Goal: Task Accomplishment & Management: Manage account settings

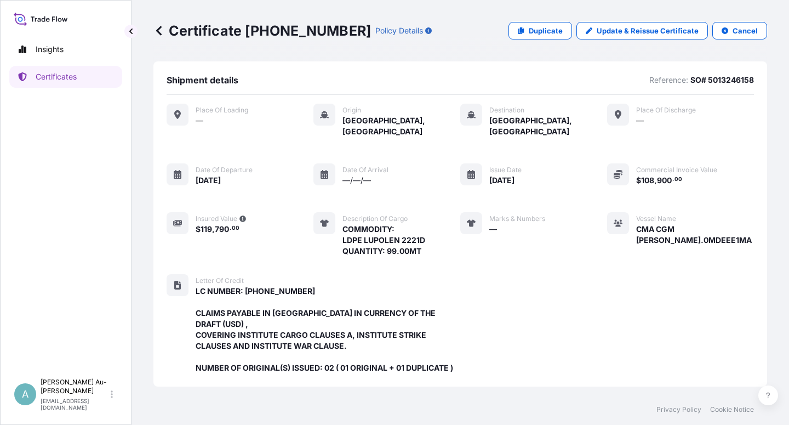
scroll to position [304, 0]
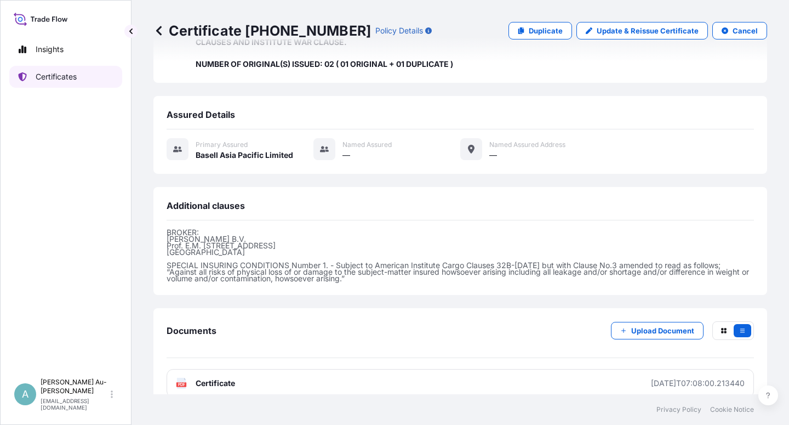
click at [68, 82] on p "Certificates" at bounding box center [56, 76] width 41 height 11
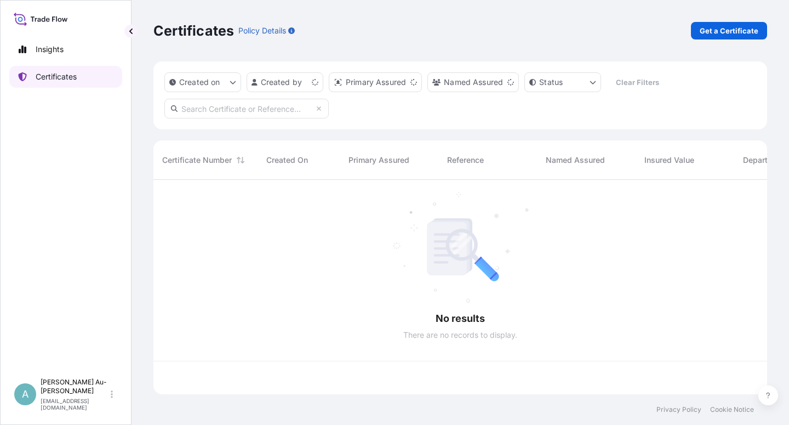
scroll to position [211, 605]
click at [245, 111] on input "text" at bounding box center [246, 109] width 164 height 20
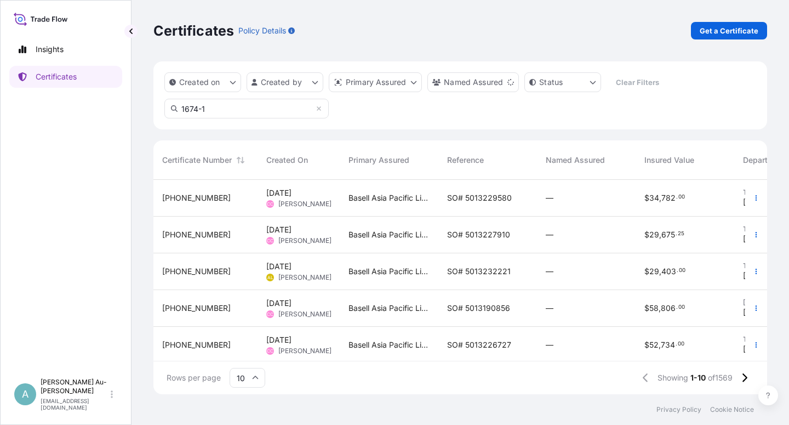
type input "1674-1"
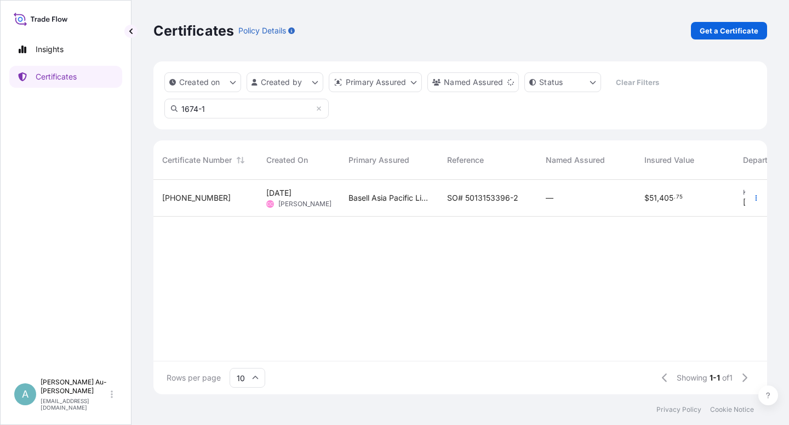
click at [491, 198] on span "SO# 5013153396-2" at bounding box center [482, 197] width 71 height 11
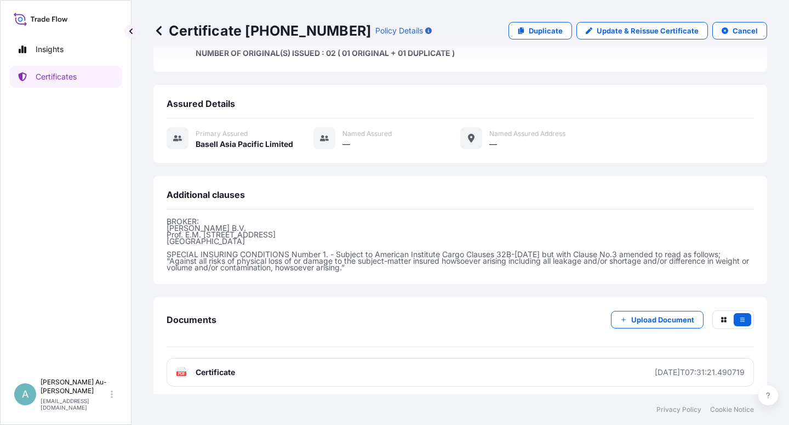
scroll to position [128, 0]
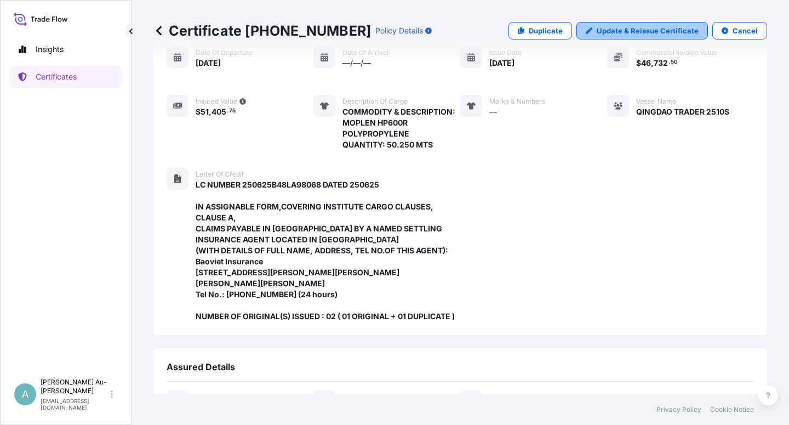
click at [627, 27] on p "Update & Reissue Certificate" at bounding box center [648, 30] width 102 height 11
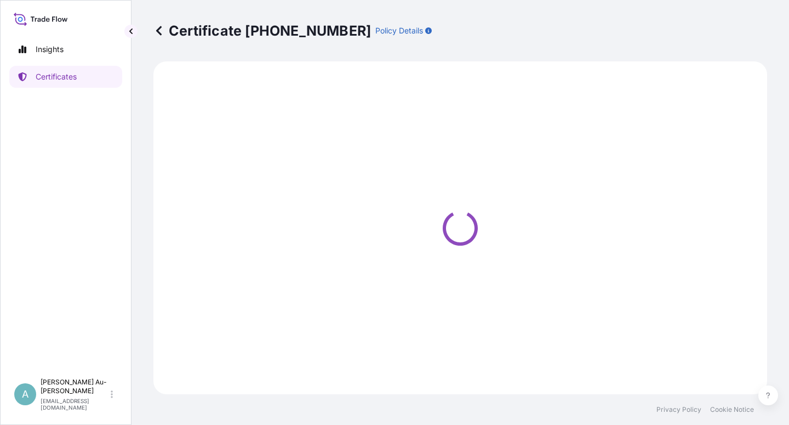
select select "Sea"
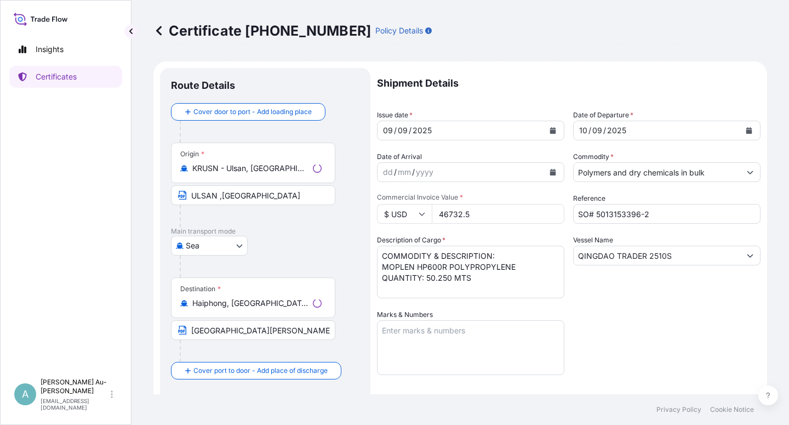
select select "32034"
click at [619, 288] on div "Vessel Name QINGDAO TRADER 2510S" at bounding box center [666, 267] width 187 height 64
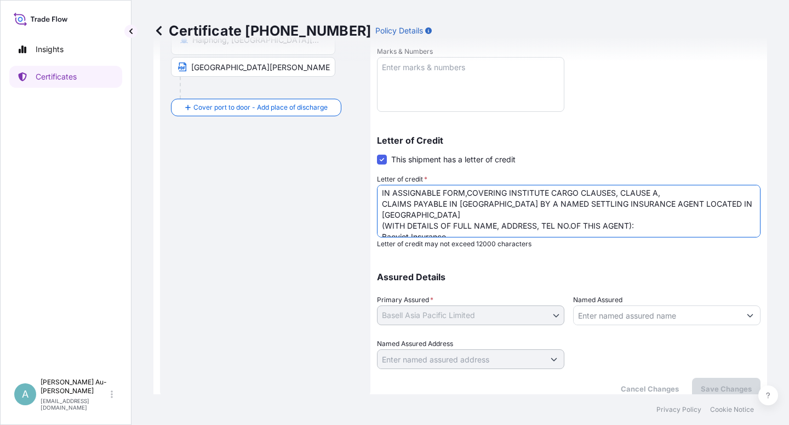
scroll to position [28, 0]
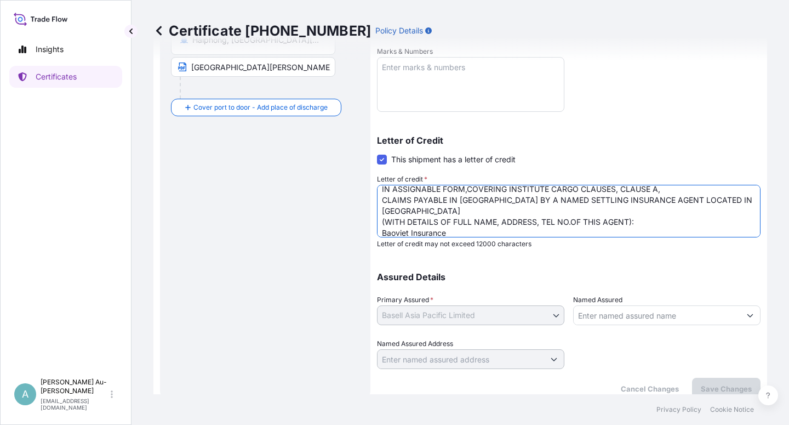
click at [546, 201] on textarea "LC NUMBER 250625B48LA98068 DATED 250625 IN ASSIGNABLE FORM,COVERING INSTITUTE C…" at bounding box center [569, 211] width 384 height 53
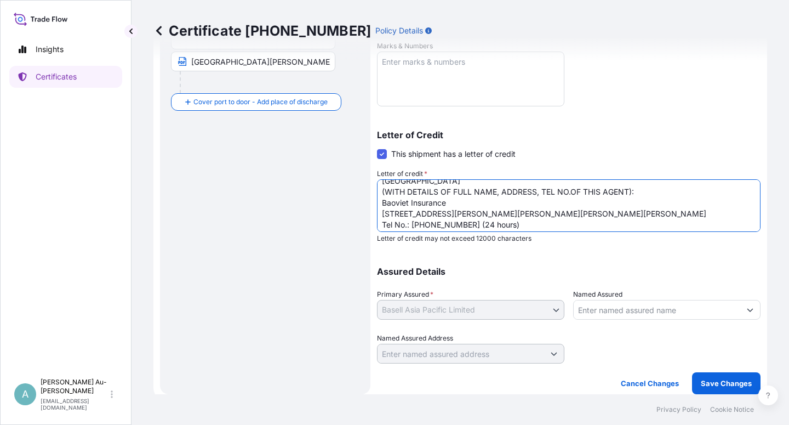
scroll to position [75, 0]
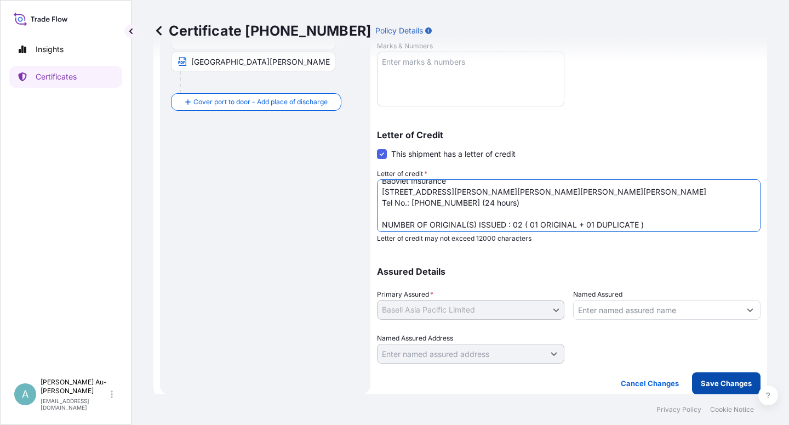
type textarea "LC NUMBER 250625B48LA98068 DATED 250625 IN ASSIGNABLE FORM,COVERING INSTITUTE C…"
click at [701, 384] on p "Save Changes" at bounding box center [726, 383] width 51 height 11
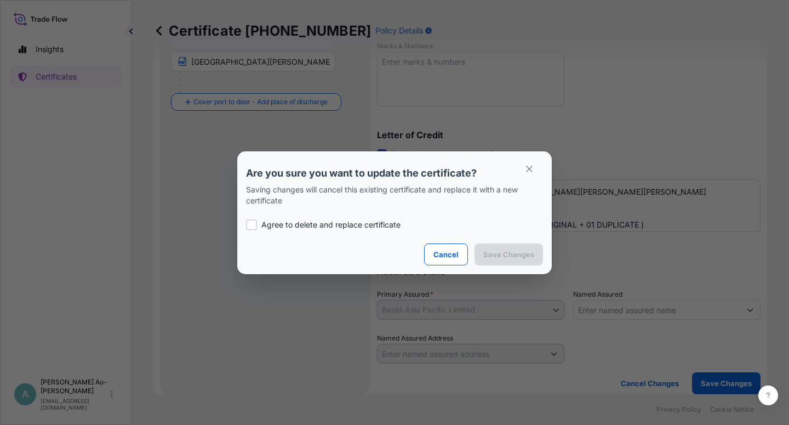
click at [276, 220] on p "Agree to delete and replace certificate" at bounding box center [330, 224] width 139 height 11
checkbox input "true"
click at [503, 254] on p "Save Changes" at bounding box center [509, 254] width 51 height 11
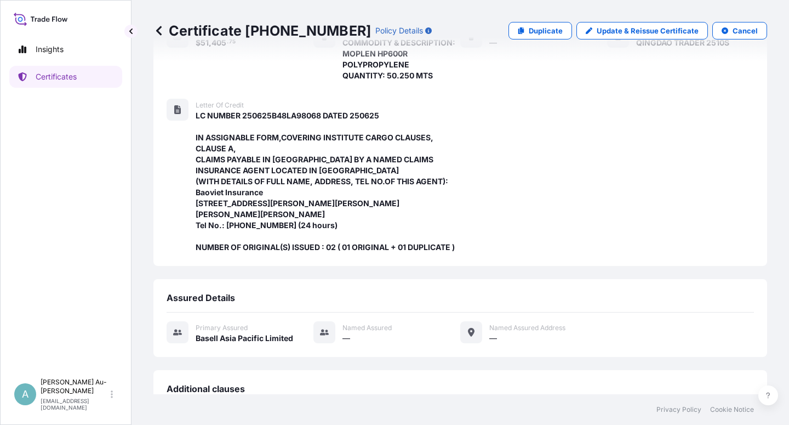
scroll to position [391, 0]
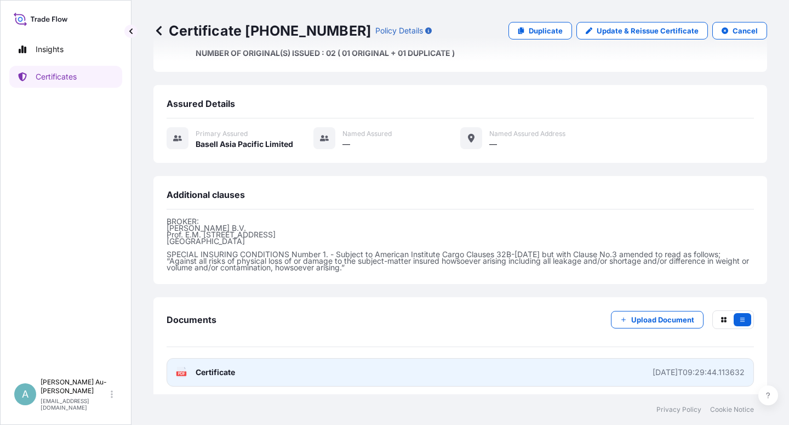
click at [305, 374] on link "PDF Certificate [DATE]T09:29:44.113632" at bounding box center [461, 372] width 588 height 29
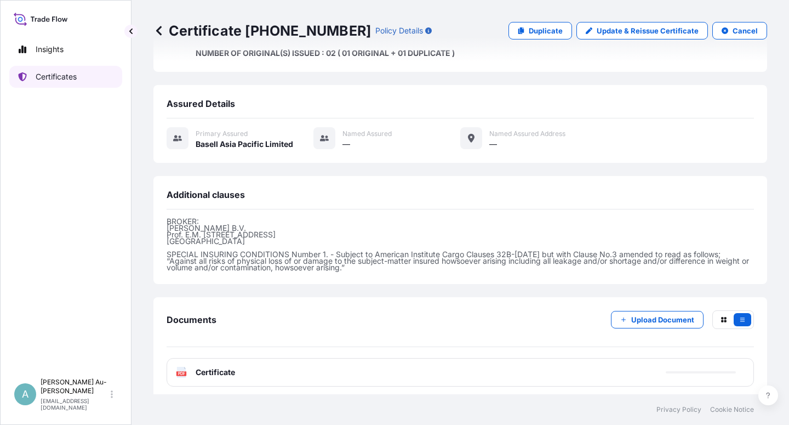
click at [62, 79] on p "Certificates" at bounding box center [56, 76] width 41 height 11
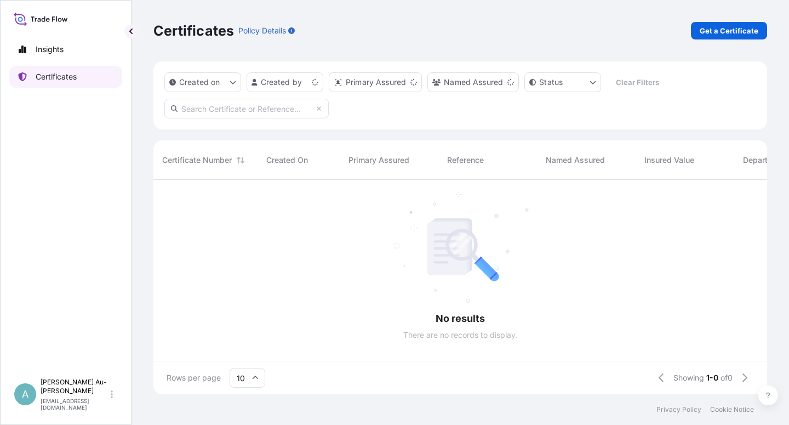
scroll to position [211, 605]
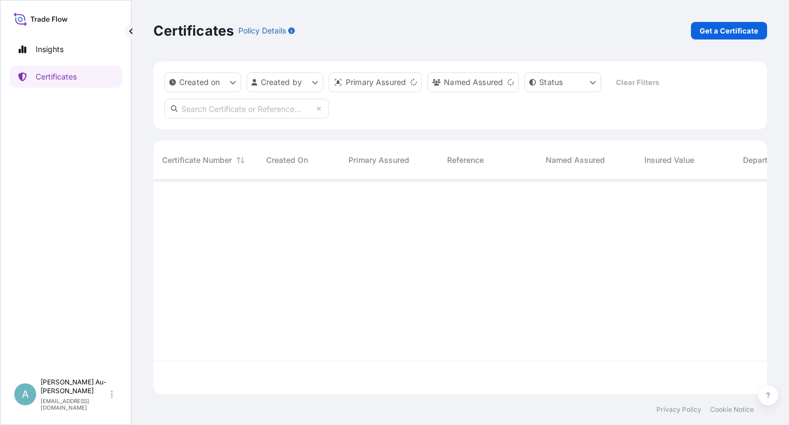
click at [230, 113] on input "text" at bounding box center [246, 109] width 164 height 20
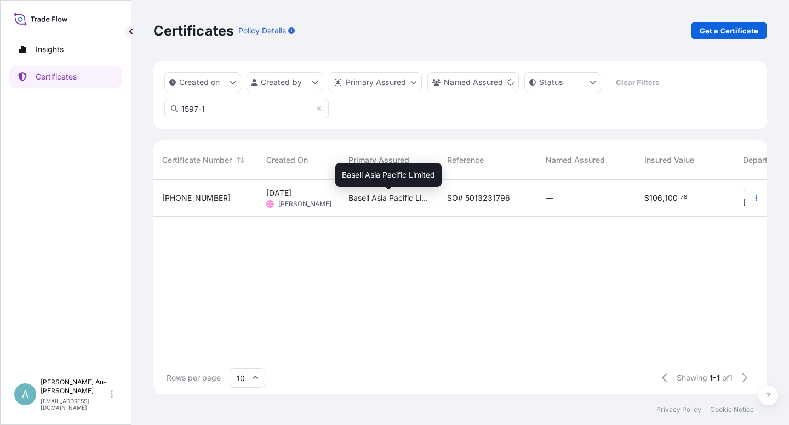
type input "1597-1"
click at [408, 199] on span "Basell Asia Pacific Limited" at bounding box center [389, 197] width 81 height 11
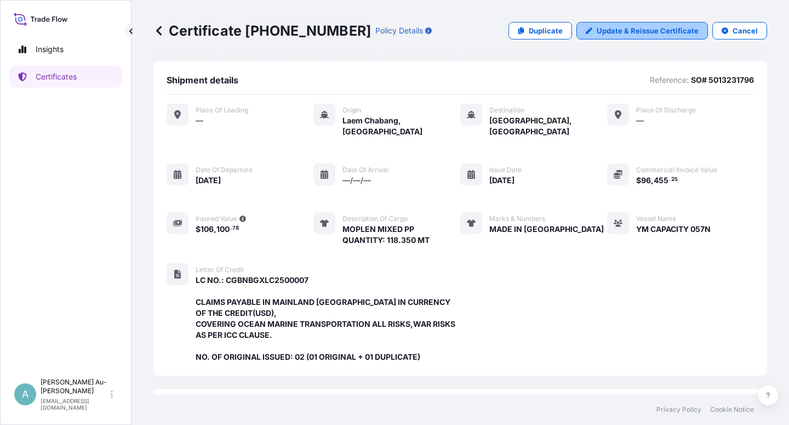
click at [614, 30] on p "Update & Reissue Certificate" at bounding box center [648, 30] width 102 height 11
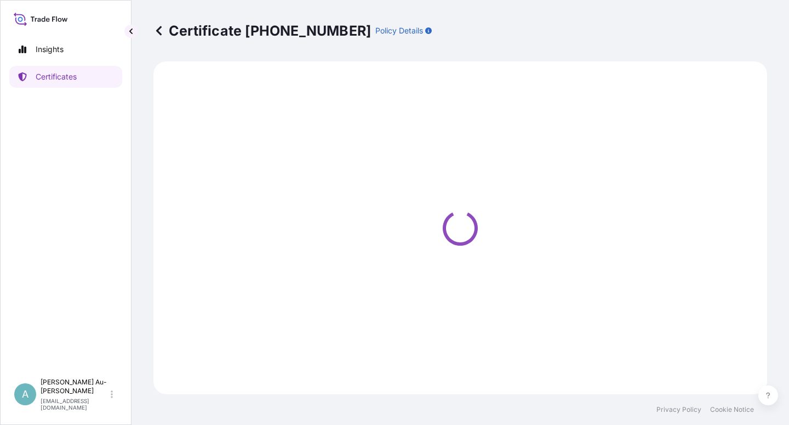
select select "Sea"
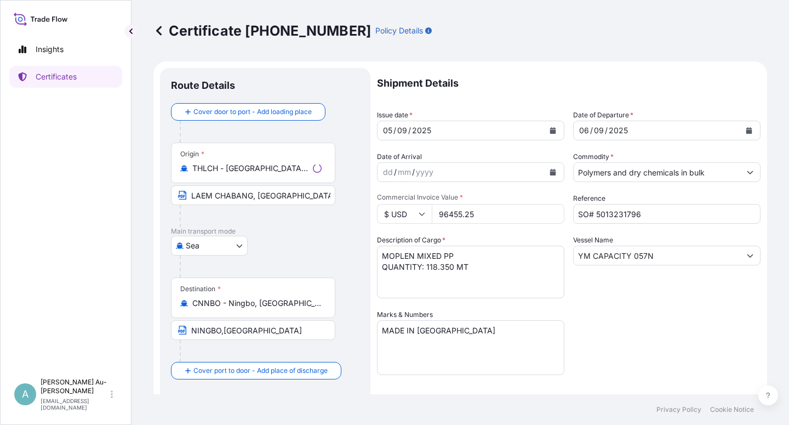
select select "32034"
click at [544, 131] on button "Calendar" at bounding box center [553, 131] width 18 height 18
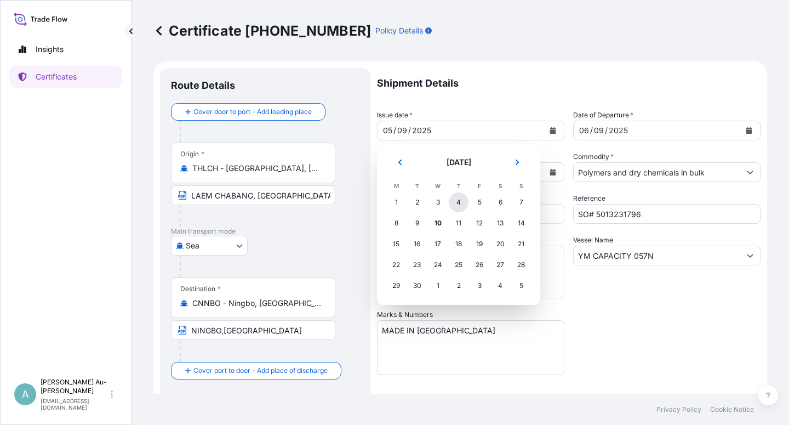
click at [456, 203] on div "4" at bounding box center [459, 202] width 20 height 20
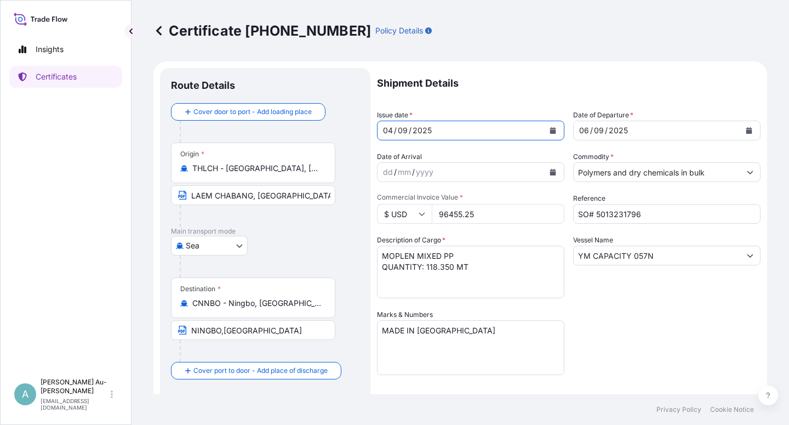
click at [747, 130] on icon "Calendar" at bounding box center [750, 130] width 6 height 7
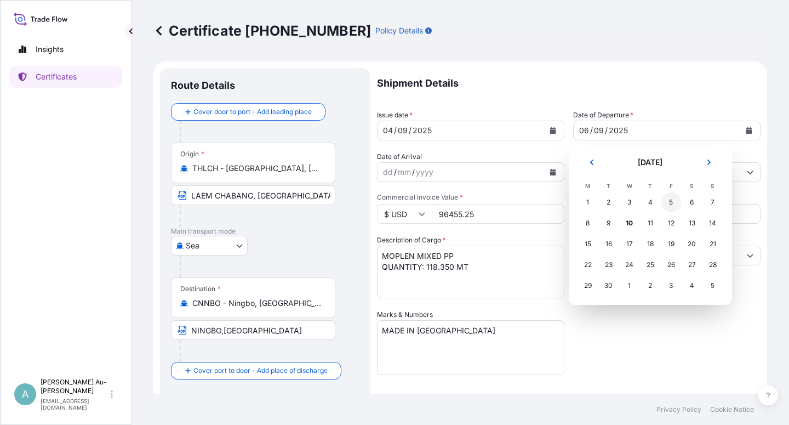
click at [673, 207] on div "5" at bounding box center [672, 202] width 20 height 20
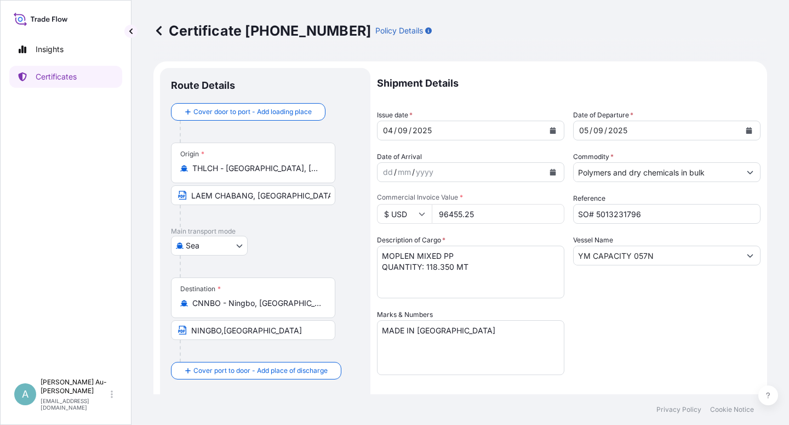
drag, startPoint x: 662, startPoint y: 323, endPoint x: 672, endPoint y: 317, distance: 12.0
click at [662, 323] on div "Shipment Details Issue date * [DATE] Date of Departure * [DATE] Date of Arrival…" at bounding box center [569, 350] width 384 height 564
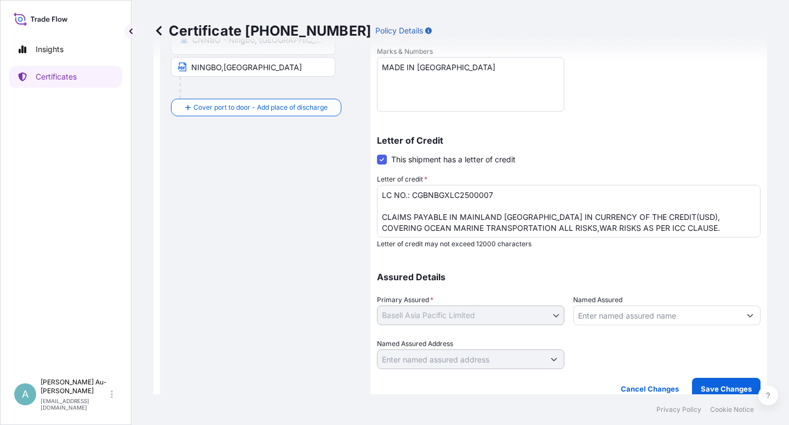
scroll to position [269, 0]
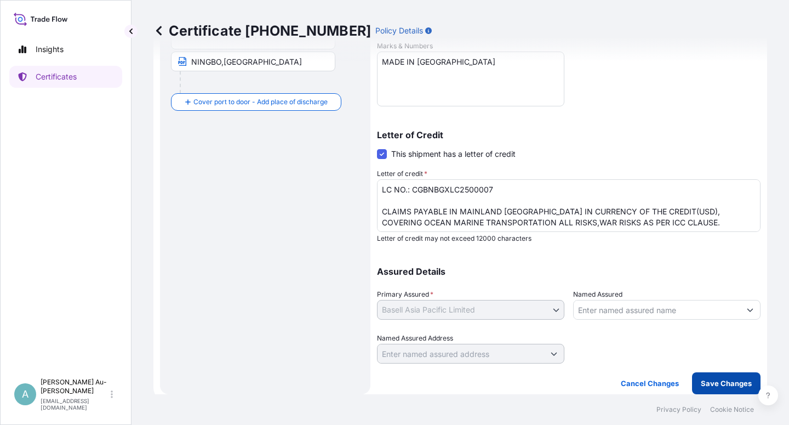
click at [701, 385] on p "Save Changes" at bounding box center [726, 383] width 51 height 11
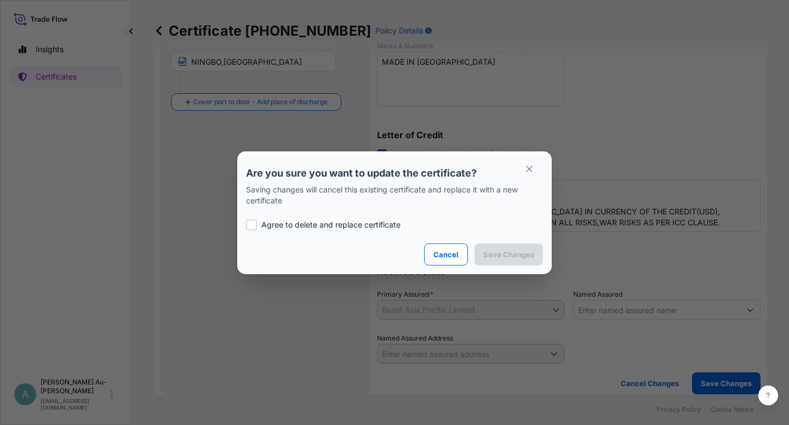
click at [255, 227] on div at bounding box center [251, 224] width 11 height 11
checkbox input "true"
click at [486, 248] on button "Save Changes" at bounding box center [509, 254] width 69 height 22
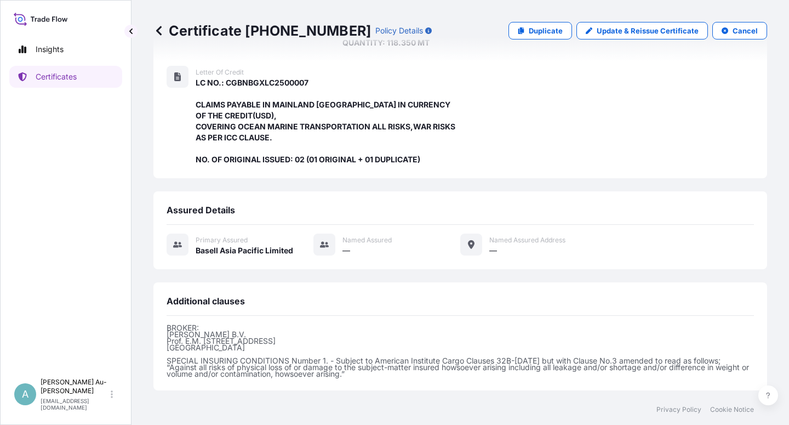
scroll to position [304, 0]
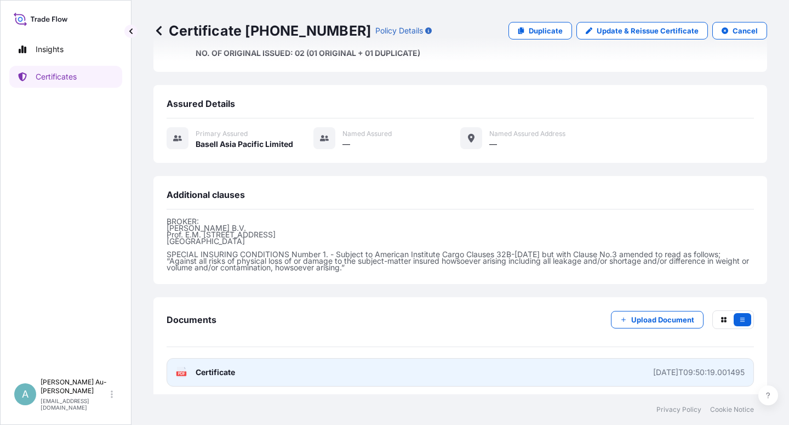
click at [345, 370] on link "PDF Certificate [DATE]T09:50:19.001495" at bounding box center [461, 372] width 588 height 29
click at [231, 367] on span "Certificate" at bounding box center [215, 372] width 39 height 11
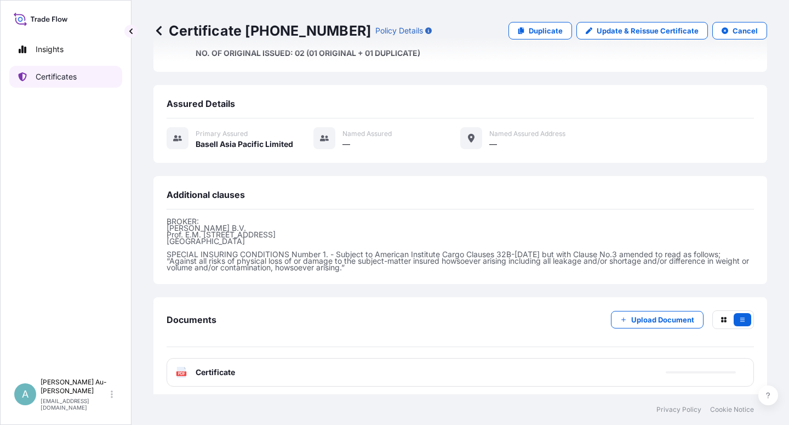
click at [72, 76] on p "Certificates" at bounding box center [56, 76] width 41 height 11
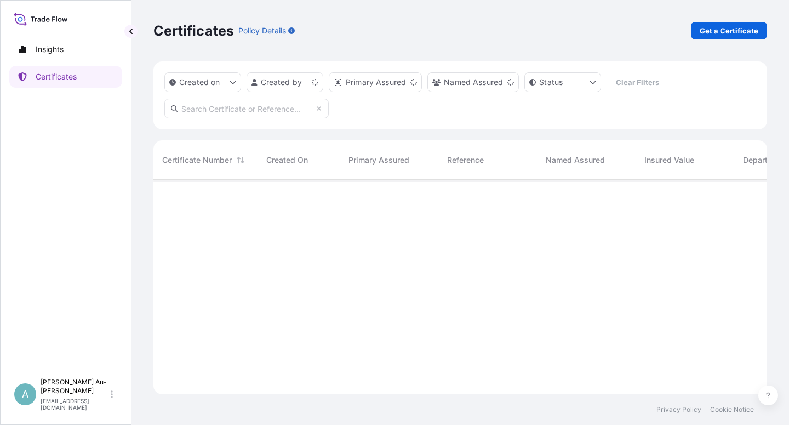
scroll to position [211, 605]
click at [220, 111] on input "text" at bounding box center [246, 109] width 164 height 20
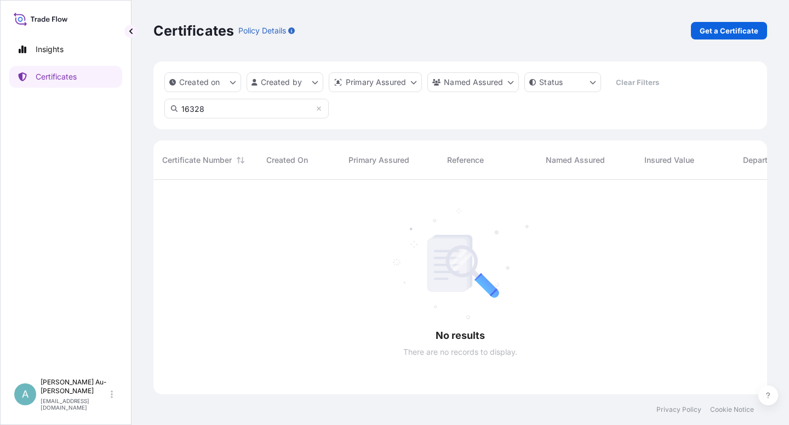
click at [221, 113] on input "16328" at bounding box center [246, 109] width 164 height 20
type input "1"
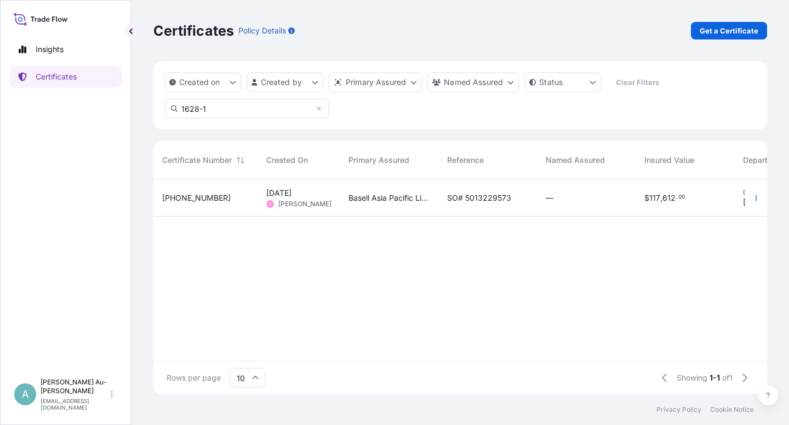
type input "1628-1"
click at [455, 201] on span "SO# 5013229573" at bounding box center [479, 197] width 64 height 11
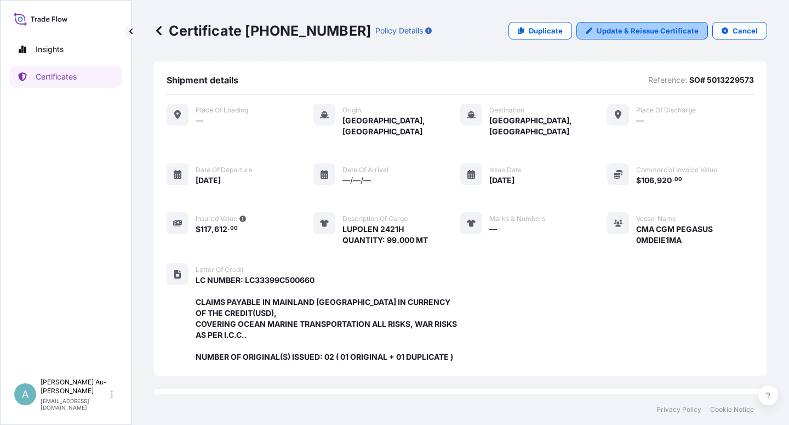
click at [661, 33] on p "Update & Reissue Certificate" at bounding box center [648, 30] width 102 height 11
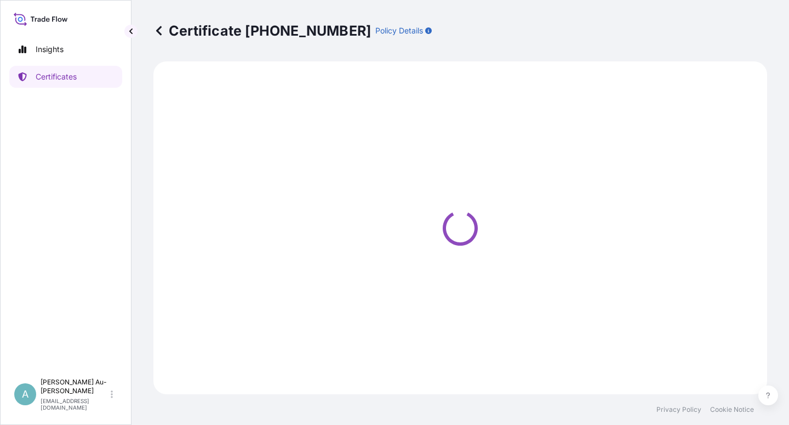
select select "Sea"
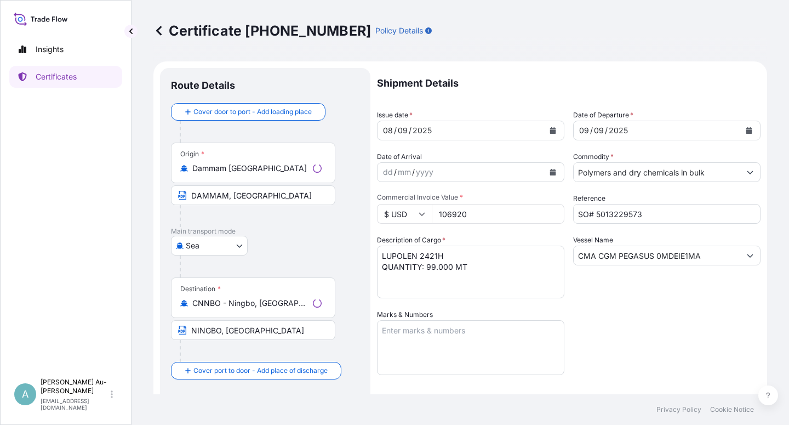
select select "32034"
click at [545, 132] on button "Calendar" at bounding box center [553, 131] width 18 height 18
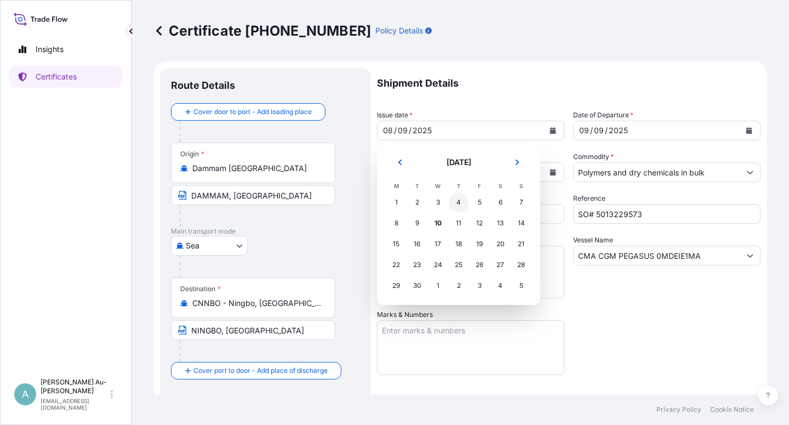
click at [457, 206] on div "4" at bounding box center [459, 202] width 20 height 20
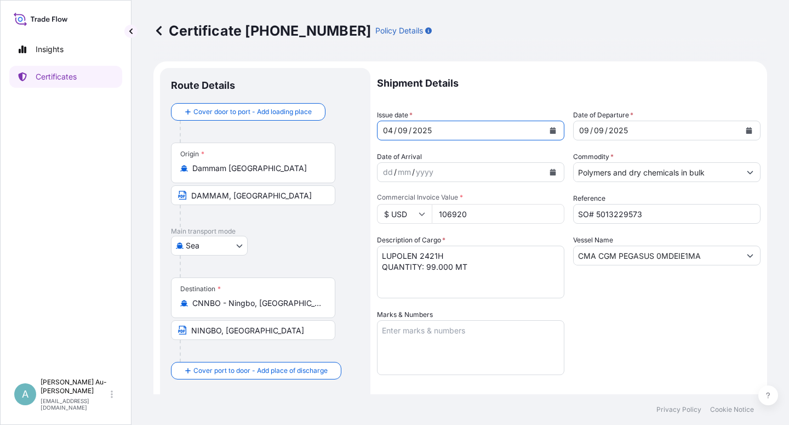
click at [746, 127] on icon "Calendar" at bounding box center [749, 130] width 7 height 7
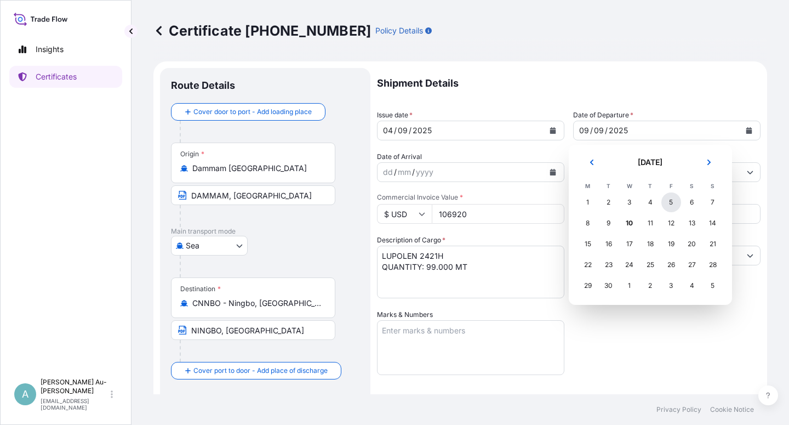
click at [672, 202] on div "5" at bounding box center [672, 202] width 20 height 20
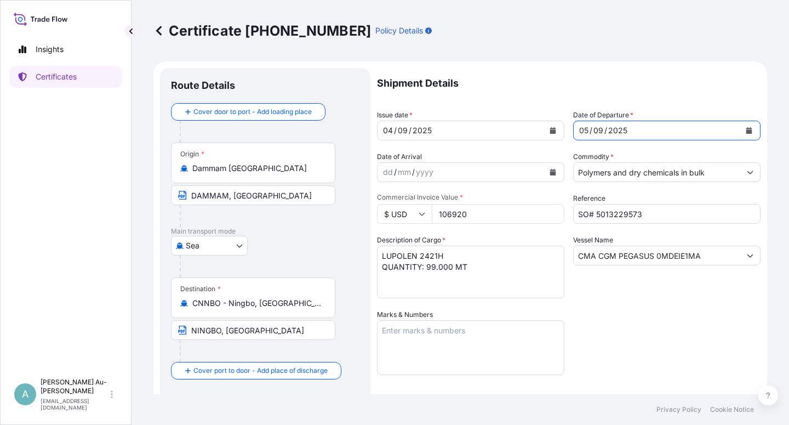
click at [667, 334] on div "Shipment Details Issue date * [DATE] Date of Departure * [DATE] Date of Arrival…" at bounding box center [569, 350] width 384 height 564
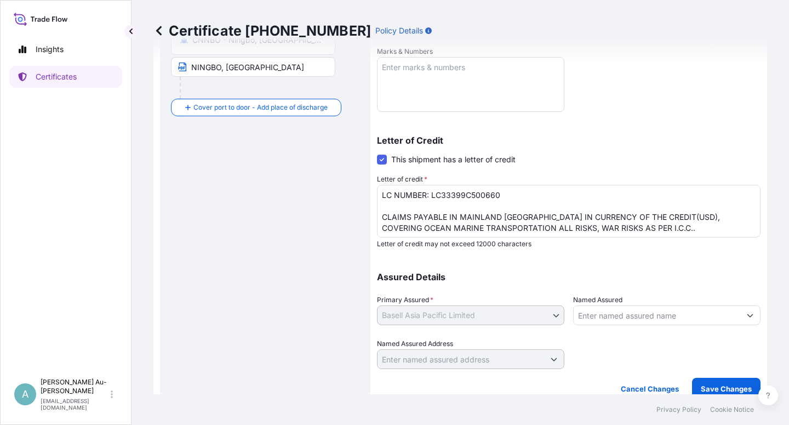
scroll to position [269, 0]
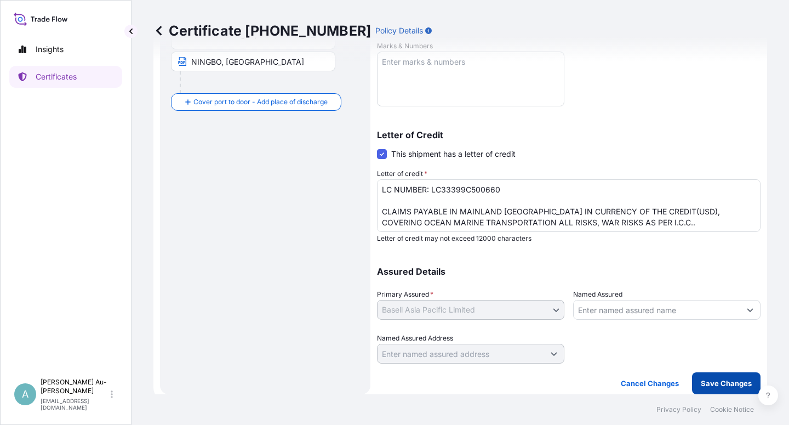
click at [710, 389] on button "Save Changes" at bounding box center [726, 383] width 69 height 22
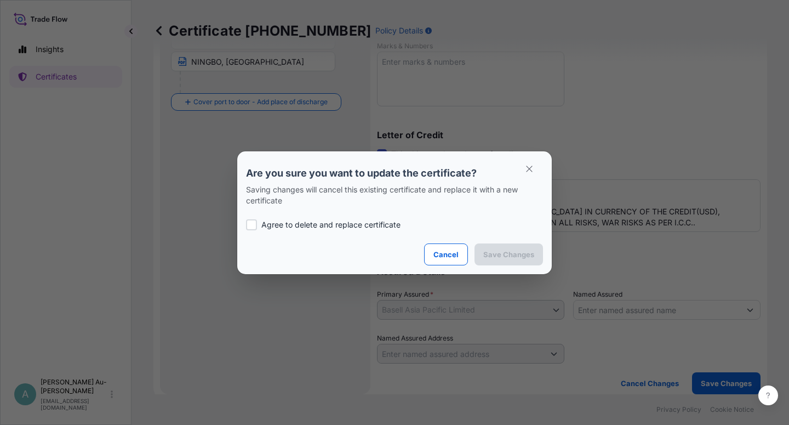
click at [306, 223] on p "Agree to delete and replace certificate" at bounding box center [330, 224] width 139 height 11
checkbox input "true"
click at [496, 254] on p "Save Changes" at bounding box center [509, 254] width 51 height 11
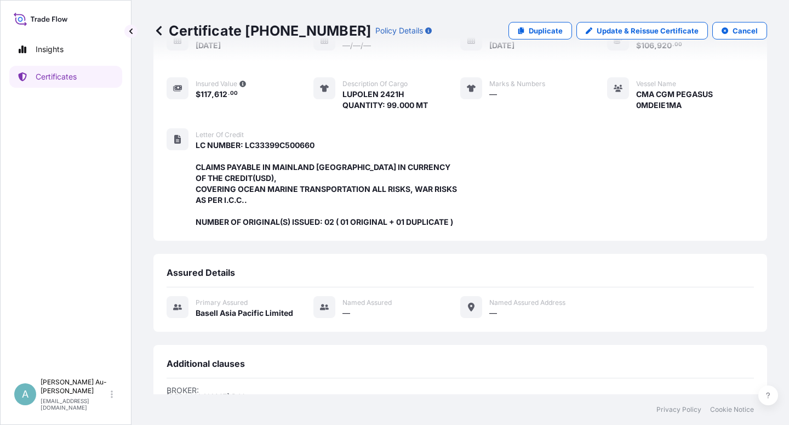
scroll to position [304, 0]
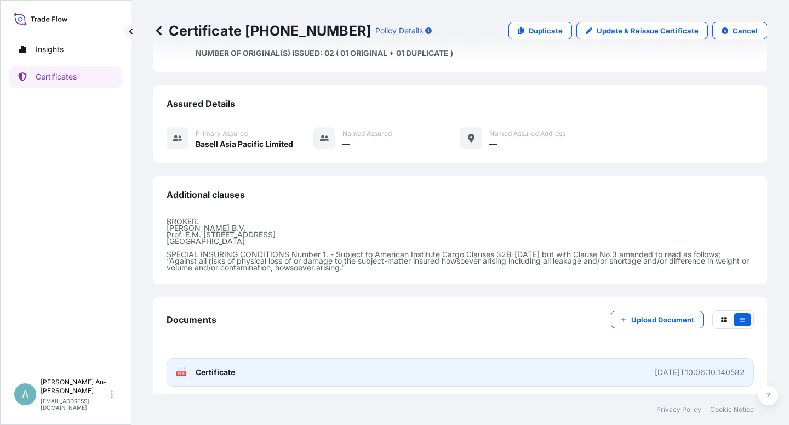
click at [300, 367] on link "PDF Certificate [DATE]T10:06:10.140582" at bounding box center [461, 372] width 588 height 29
